Goal: Use online tool/utility: Utilize a website feature to perform a specific function

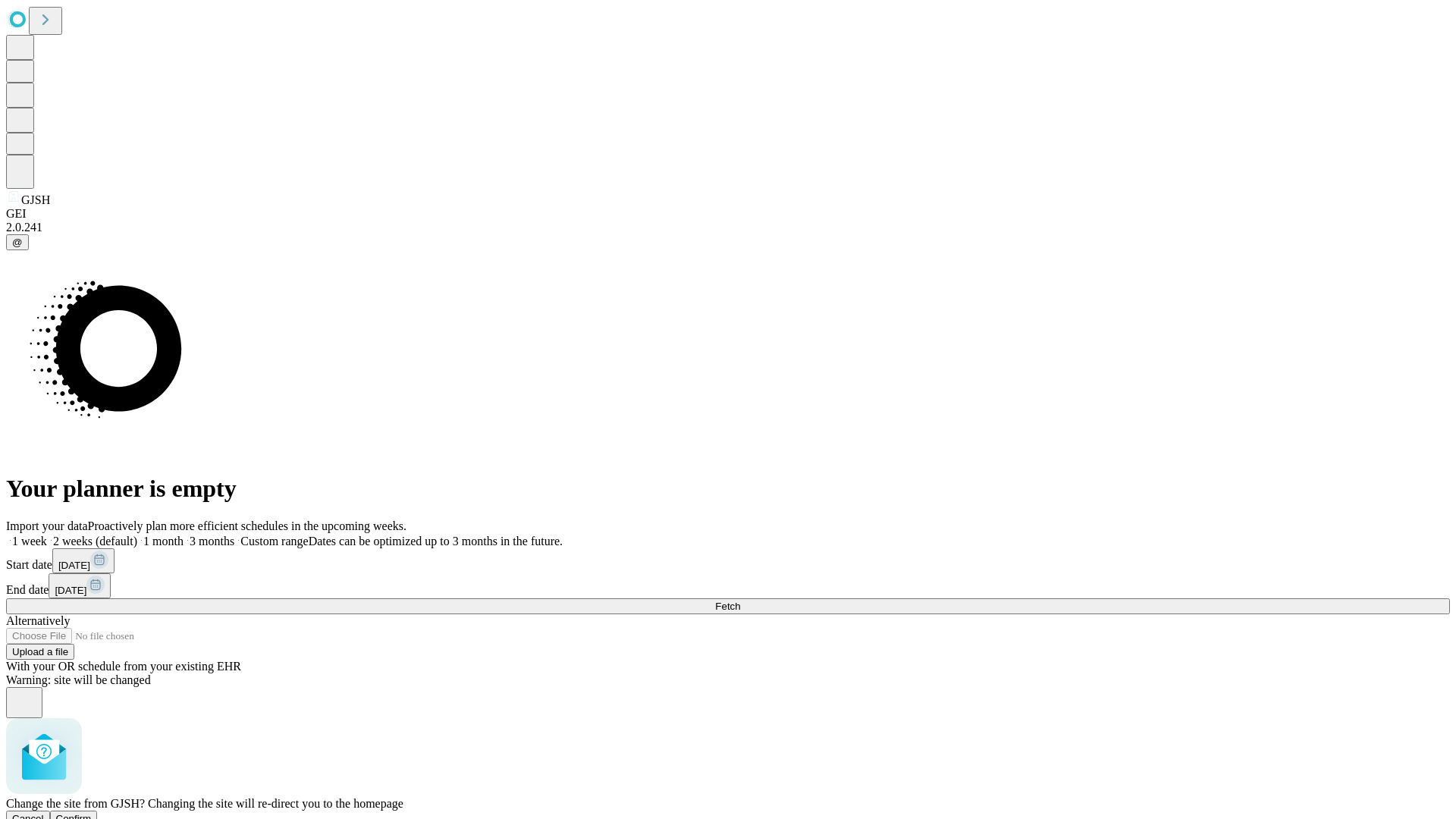
click at [92, 813] on span "Confirm" at bounding box center [74, 818] width 36 height 11
click at [184, 535] on label "1 month" at bounding box center [160, 541] width 46 height 13
click at [740, 601] on span "Fetch" at bounding box center [727, 606] width 25 height 11
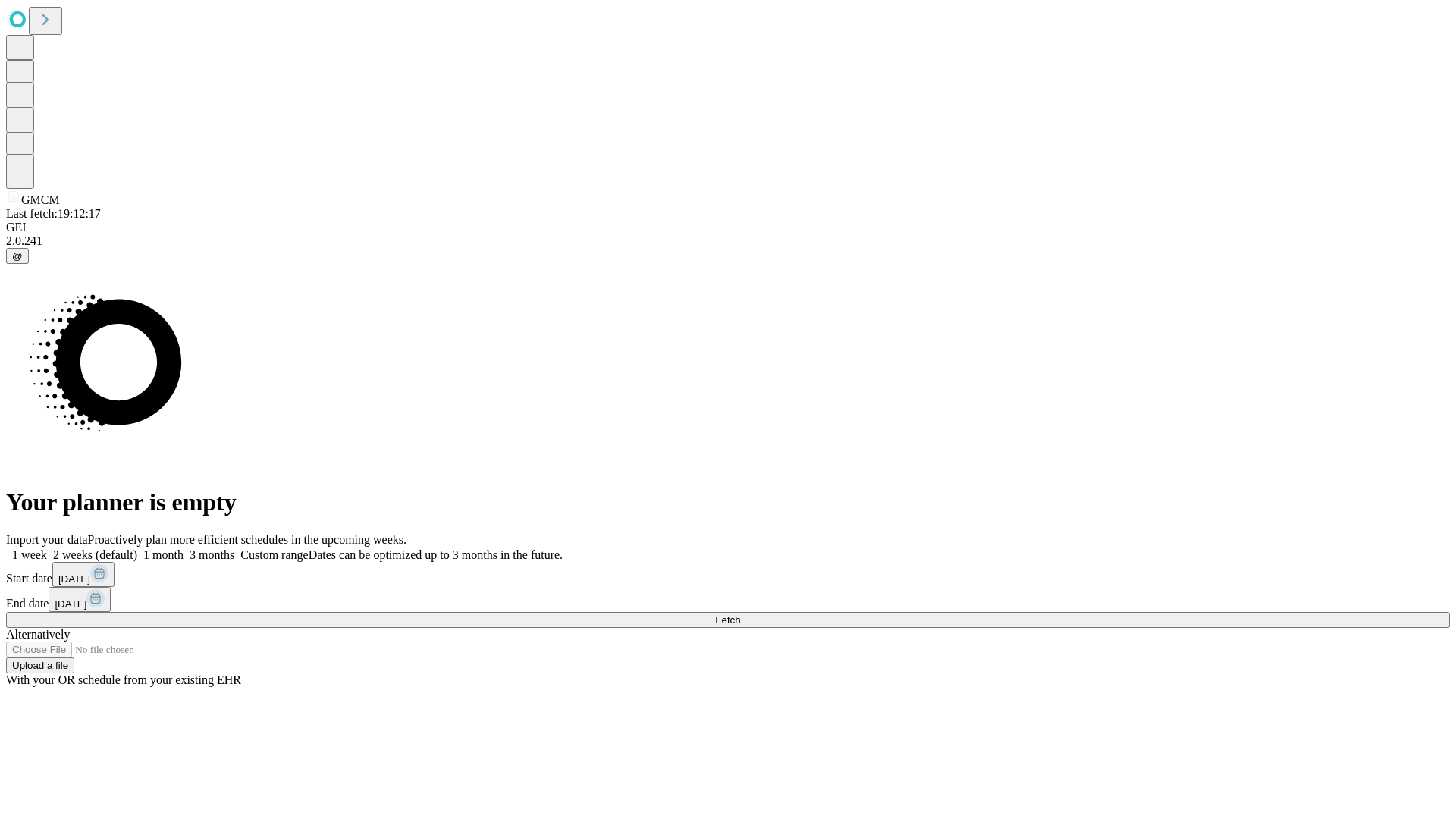
click at [184, 549] on label "1 month" at bounding box center [160, 555] width 46 height 13
click at [740, 614] on span "Fetch" at bounding box center [727, 619] width 25 height 11
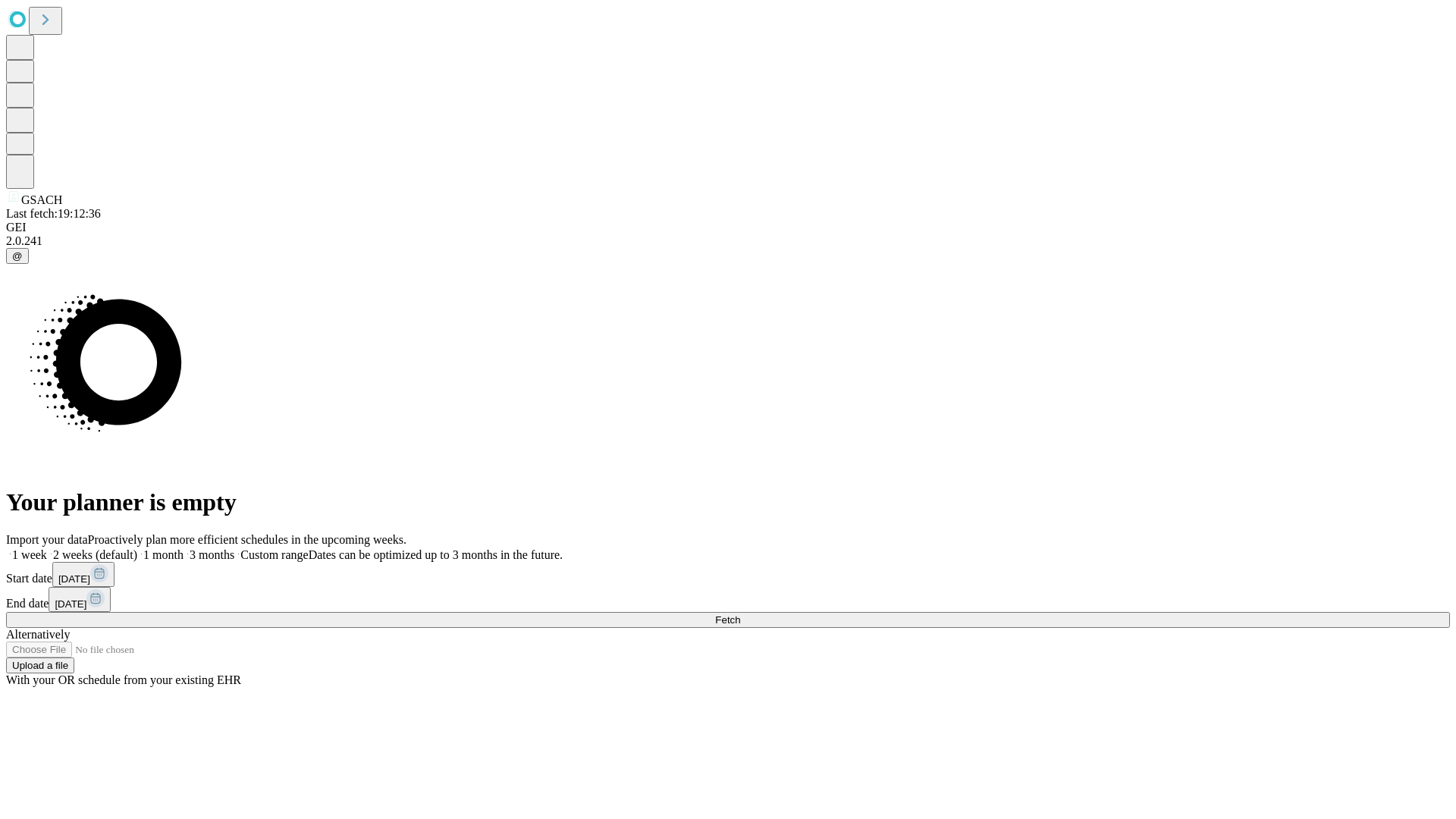
click at [184, 549] on label "1 month" at bounding box center [160, 555] width 46 height 13
click at [740, 614] on span "Fetch" at bounding box center [727, 619] width 25 height 11
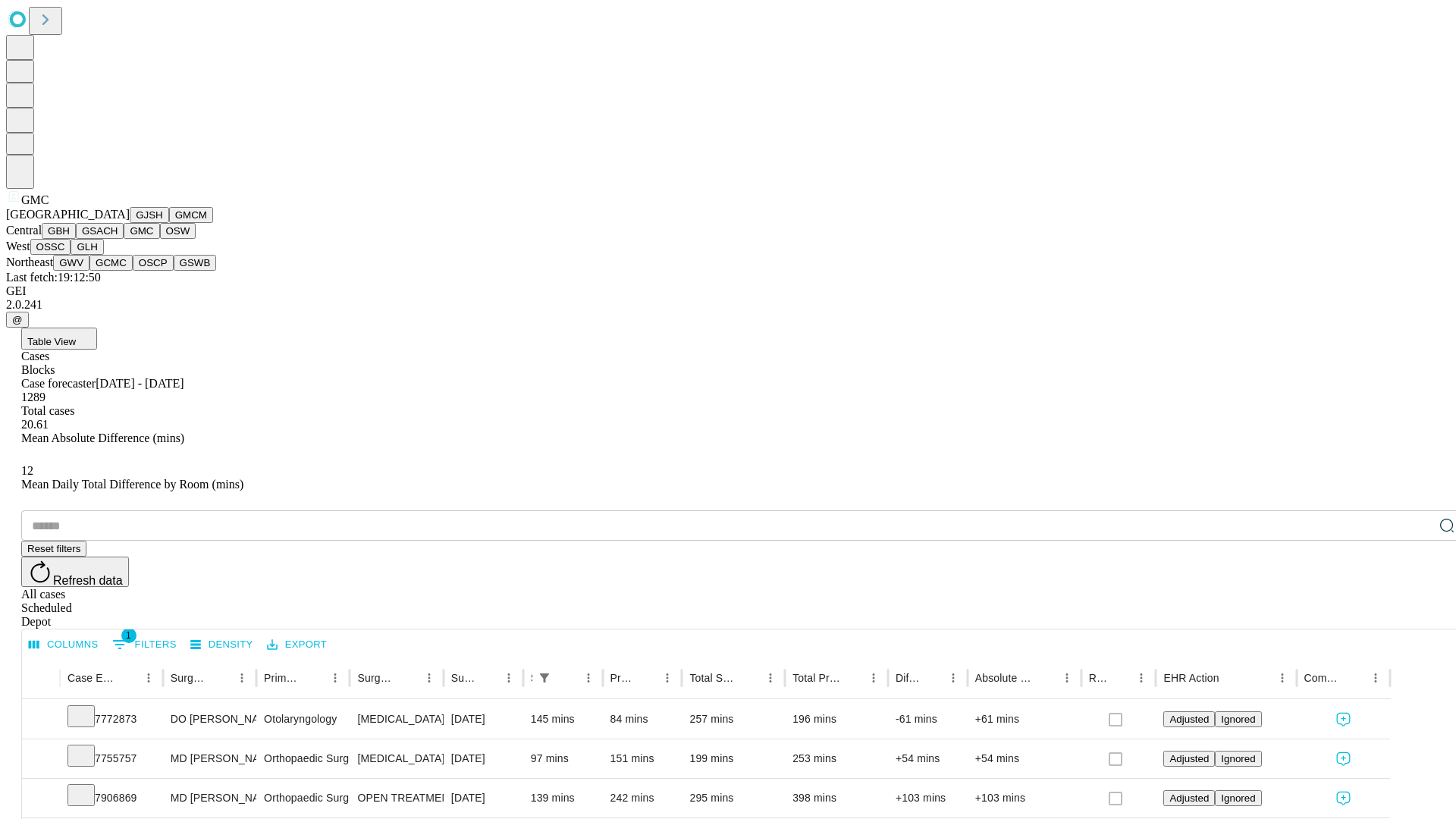
click at [160, 239] on button "OSW" at bounding box center [179, 230] width 36 height 16
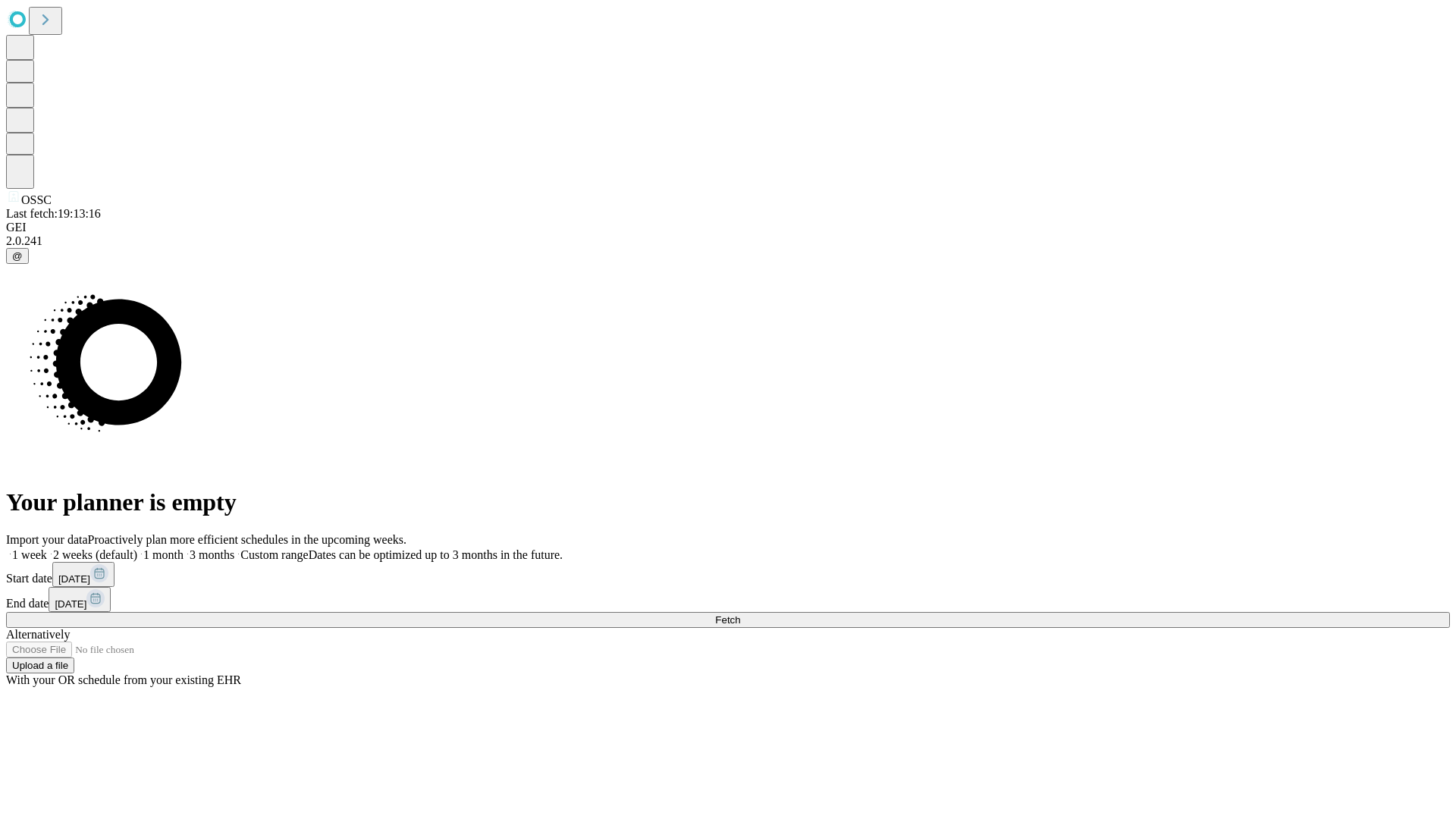
click at [740, 614] on span "Fetch" at bounding box center [727, 619] width 25 height 11
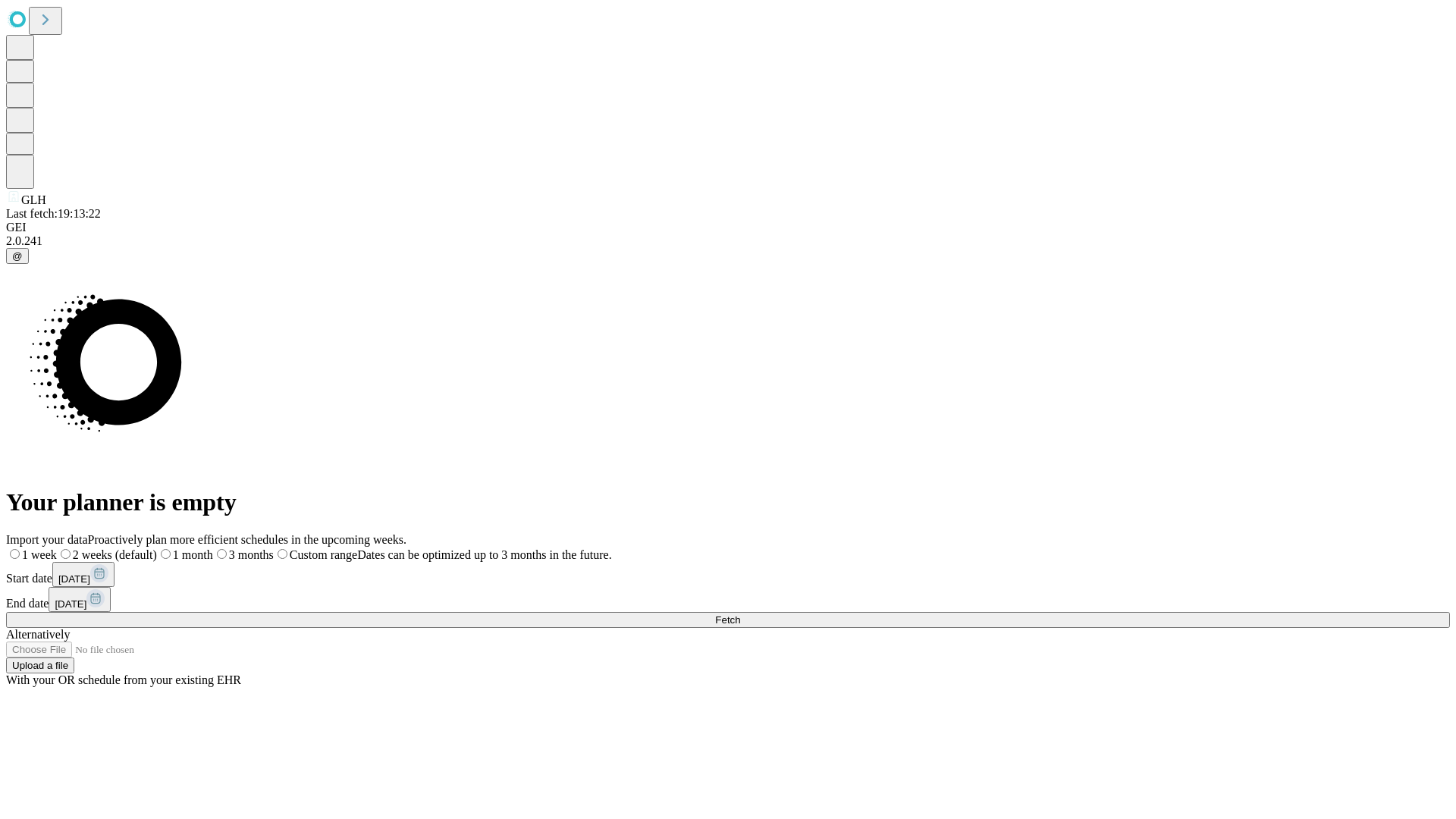
click at [213, 549] on label "1 month" at bounding box center [185, 555] width 56 height 13
click at [740, 614] on span "Fetch" at bounding box center [727, 619] width 25 height 11
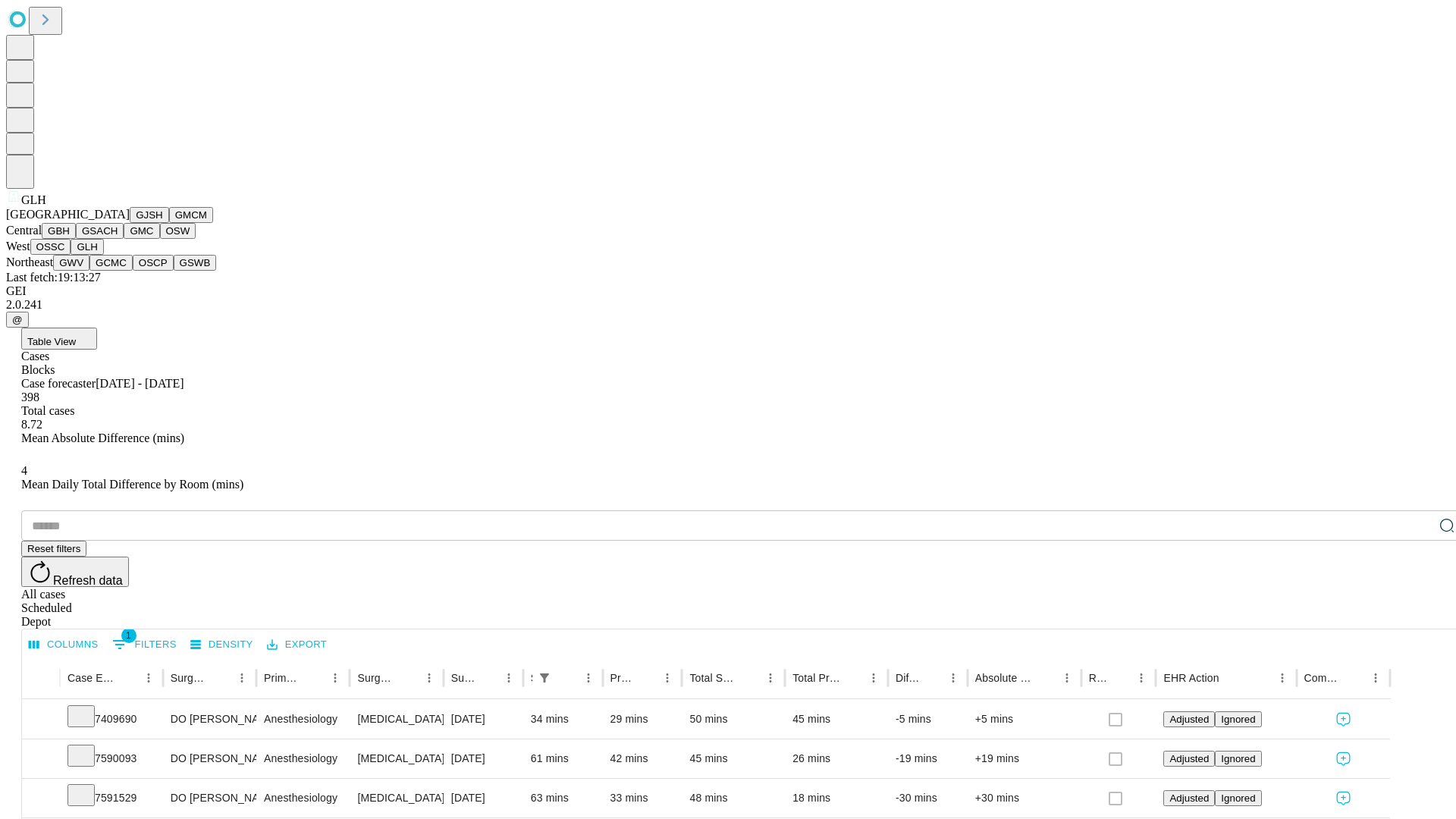
click at [90, 270] on button "GWV" at bounding box center [71, 262] width 36 height 16
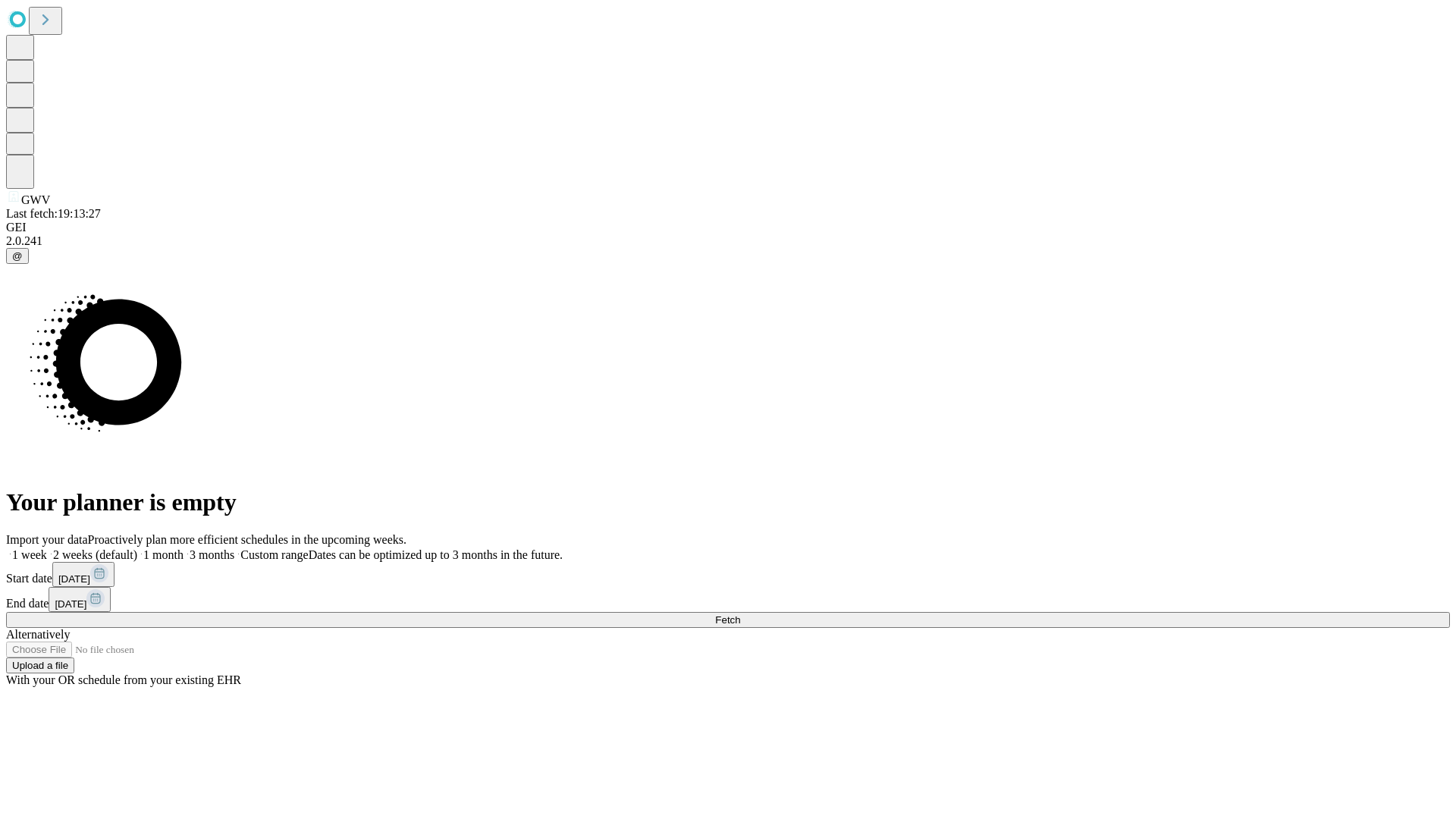
click at [184, 549] on label "1 month" at bounding box center [160, 555] width 46 height 13
click at [740, 614] on span "Fetch" at bounding box center [727, 619] width 25 height 11
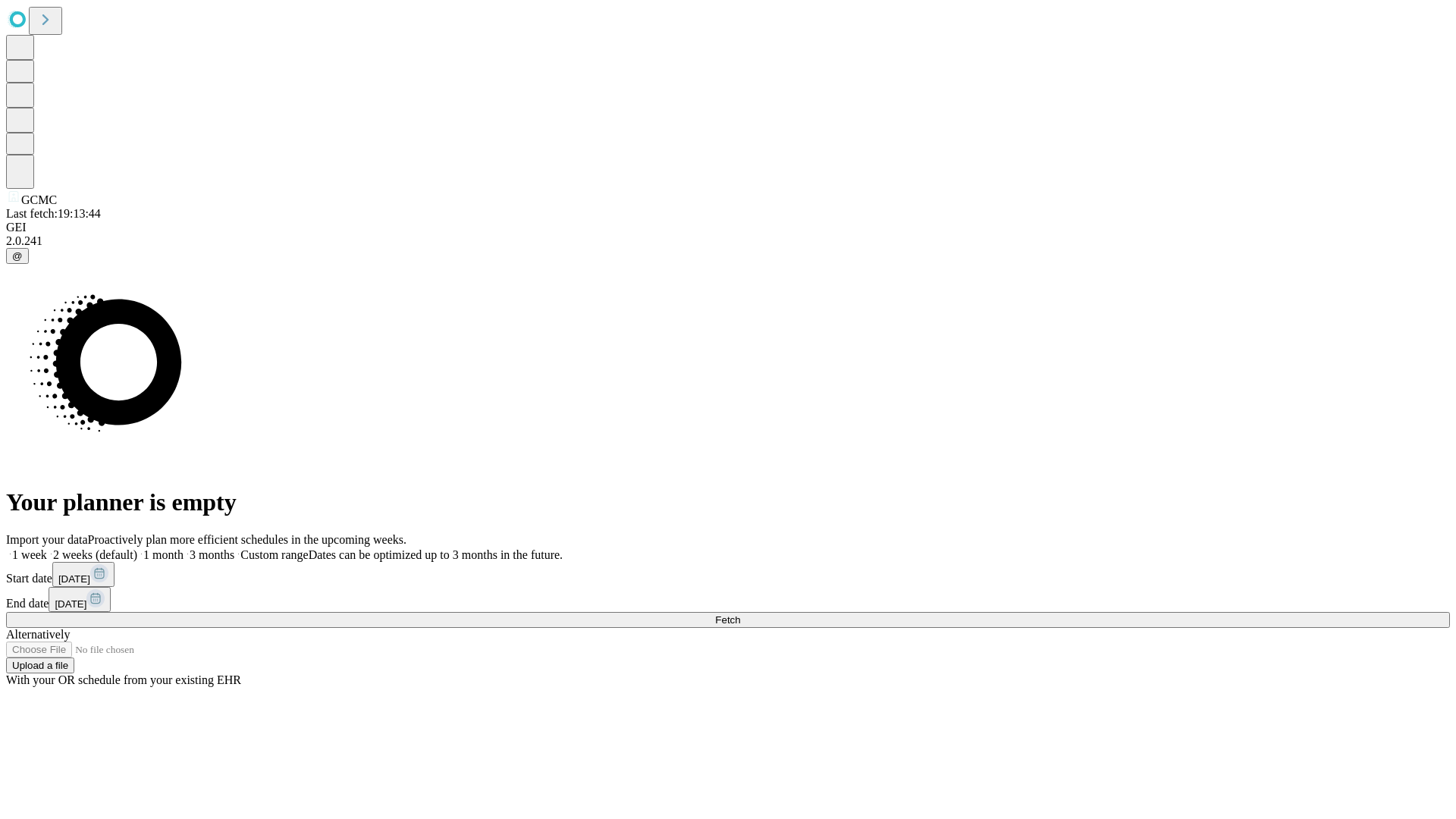
click at [184, 549] on label "1 month" at bounding box center [160, 555] width 46 height 13
click at [740, 614] on span "Fetch" at bounding box center [727, 619] width 25 height 11
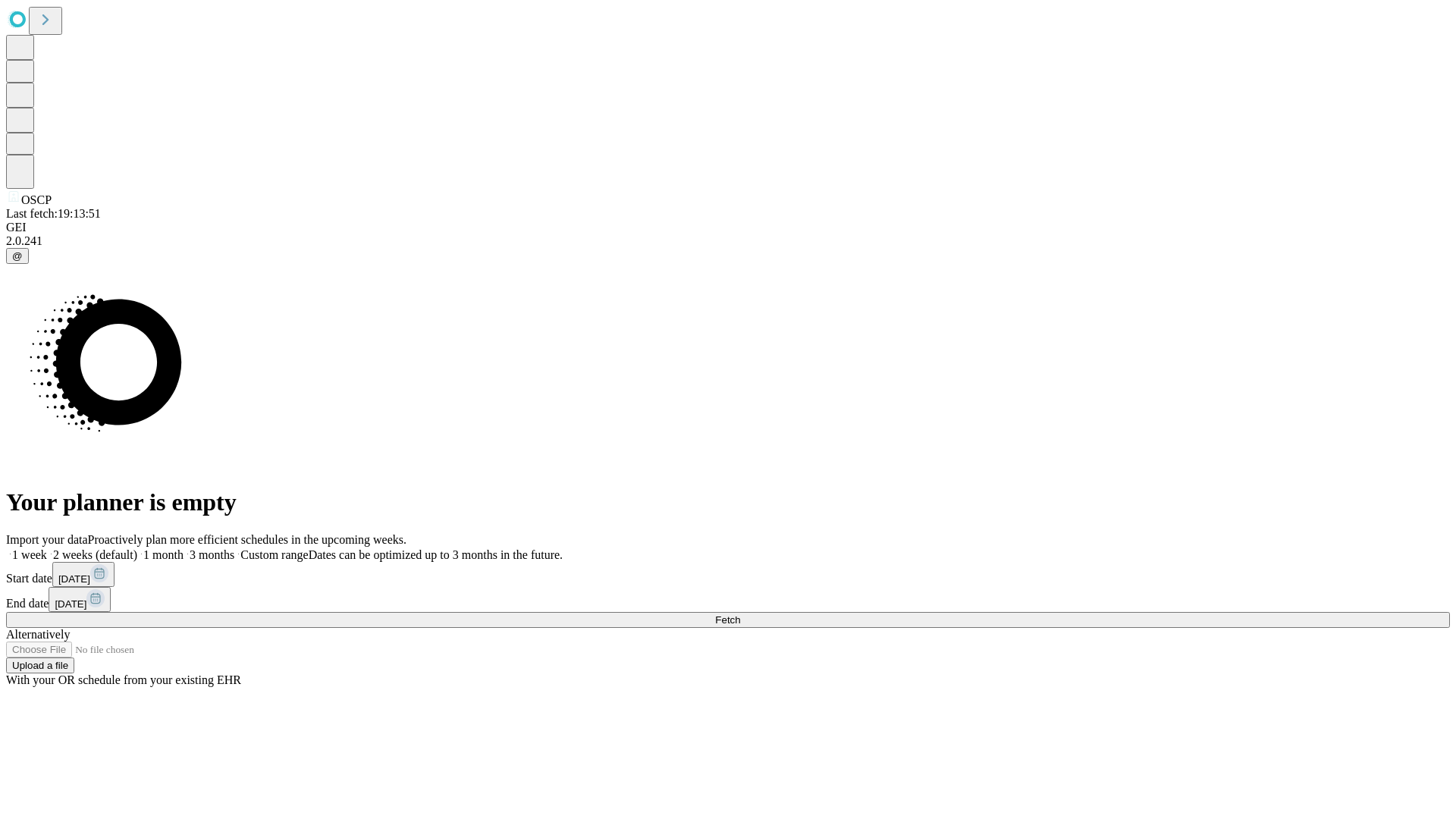
click at [184, 549] on label "1 month" at bounding box center [160, 555] width 46 height 13
click at [740, 614] on span "Fetch" at bounding box center [727, 619] width 25 height 11
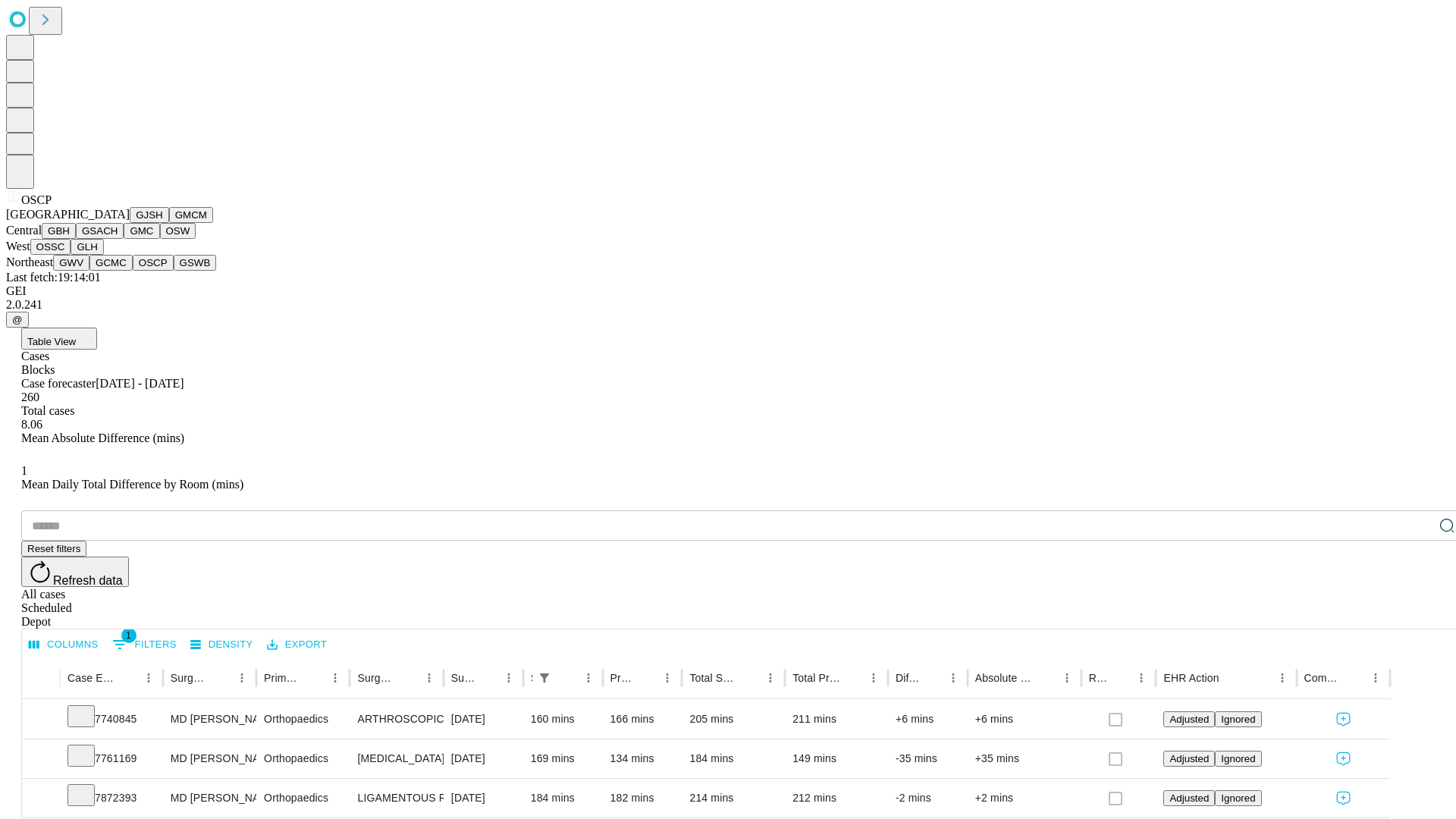
click at [174, 270] on button "GSWB" at bounding box center [195, 262] width 43 height 16
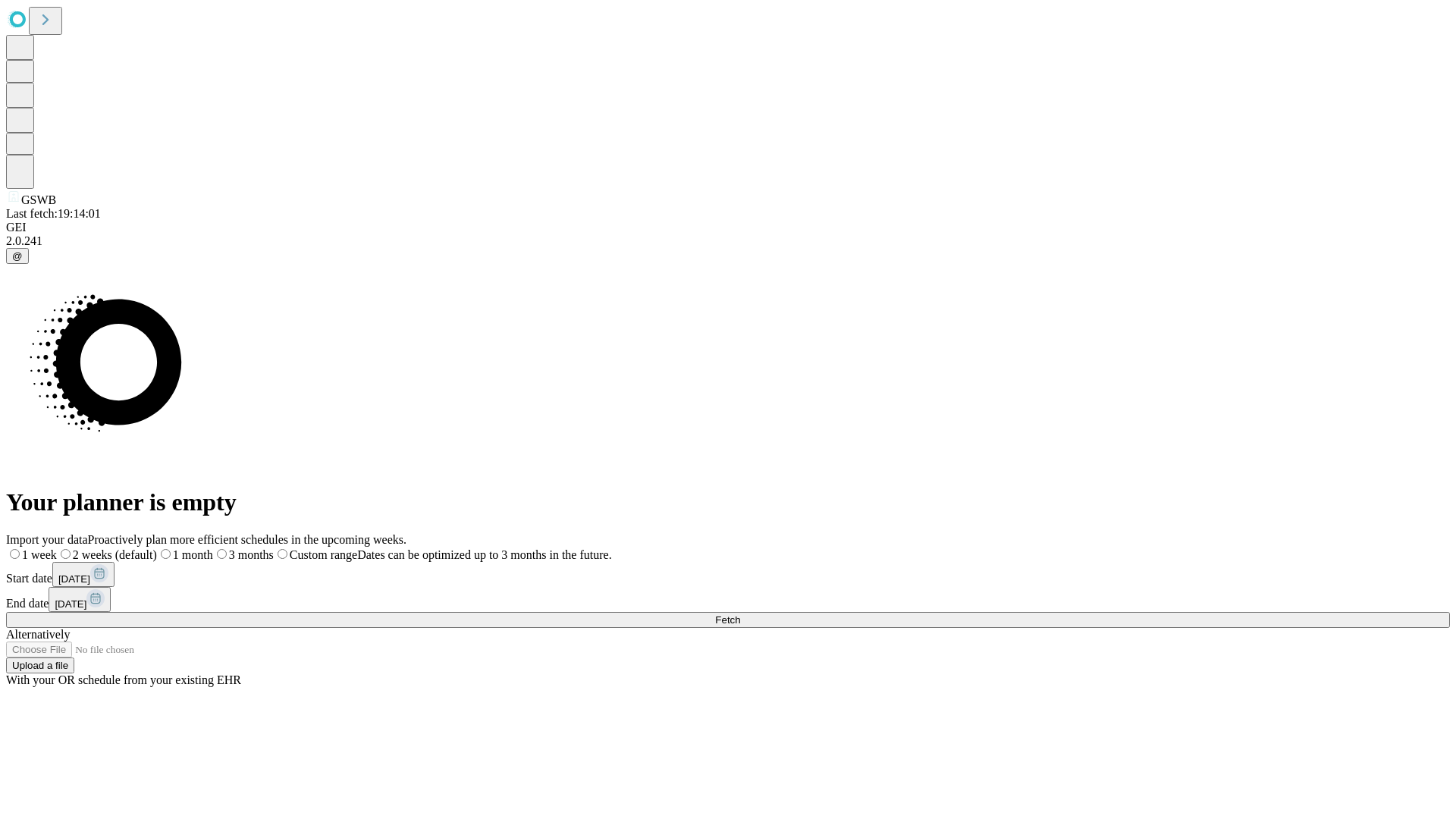
click at [213, 549] on label "1 month" at bounding box center [185, 555] width 56 height 13
click at [740, 614] on span "Fetch" at bounding box center [727, 619] width 25 height 11
